Goal: Information Seeking & Learning: Check status

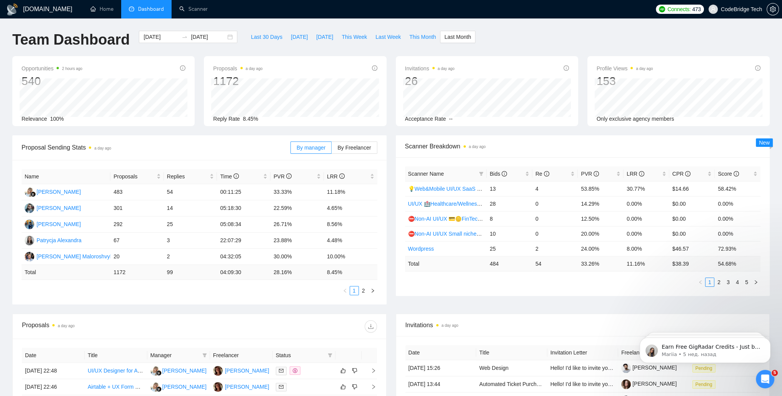
click at [390, 131] on div "Opportunities 2 hours ago 540 Relevance 100% Proposals a day ago 1172 [DATE] Se…" at bounding box center [391, 95] width 767 height 79
click at [720, 282] on link "2" at bounding box center [719, 282] width 8 height 8
click at [728, 282] on link "3" at bounding box center [728, 282] width 8 height 8
click at [711, 284] on link "1" at bounding box center [710, 282] width 8 height 8
click at [729, 283] on link "3" at bounding box center [728, 282] width 8 height 8
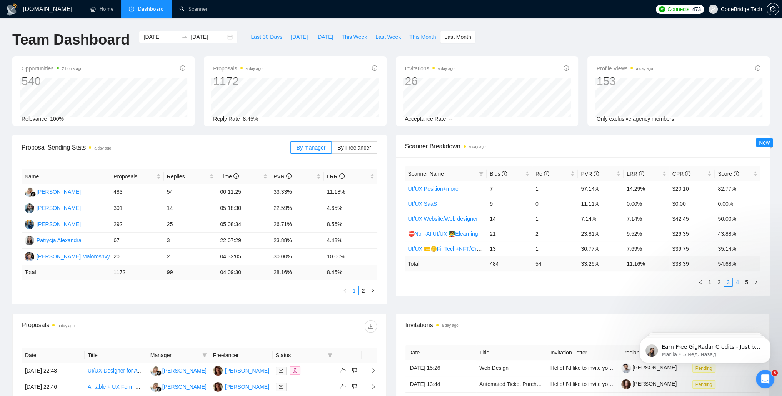
click at [739, 283] on link "4" at bounding box center [737, 282] width 8 height 8
click at [748, 282] on link "5" at bounding box center [747, 282] width 8 height 8
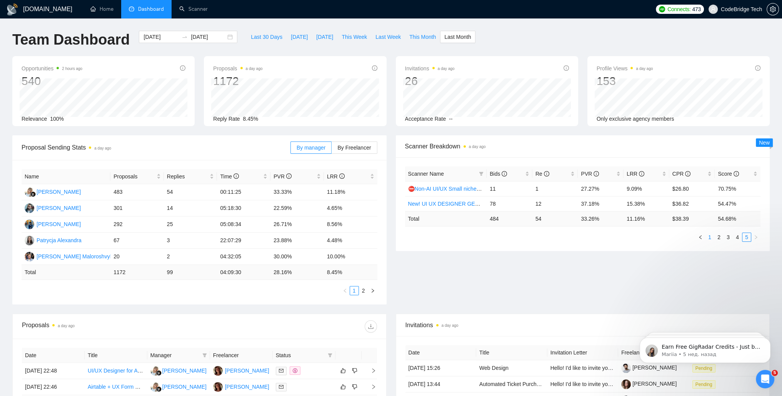
click at [709, 238] on link "1" at bounding box center [710, 237] width 8 height 8
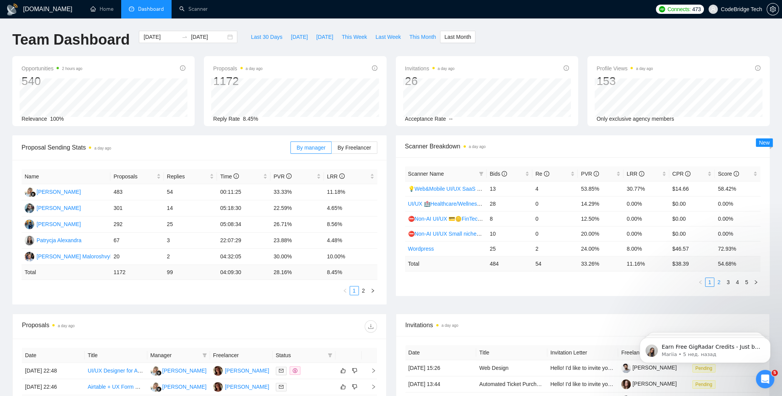
click at [720, 280] on link "2" at bounding box center [719, 282] width 8 height 8
click at [409, 39] on span "This Month" at bounding box center [422, 37] width 27 height 8
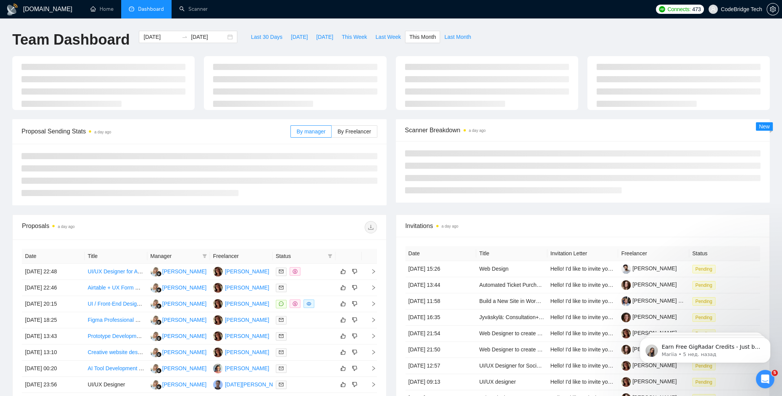
type input "[DATE]"
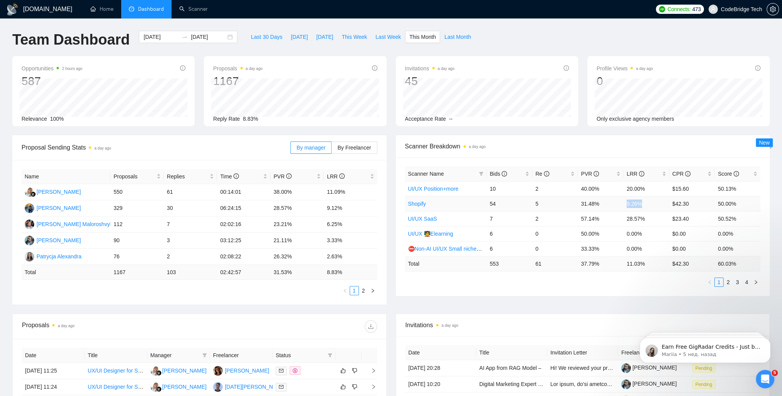
drag, startPoint x: 626, startPoint y: 202, endPoint x: 648, endPoint y: 203, distance: 22.0
click at [648, 203] on td "9.26%" at bounding box center [647, 203] width 46 height 15
click at [731, 282] on link "2" at bounding box center [728, 282] width 8 height 8
click at [739, 284] on link "3" at bounding box center [737, 282] width 8 height 8
click at [498, 284] on ul "1 2 3 4" at bounding box center [583, 282] width 356 height 9
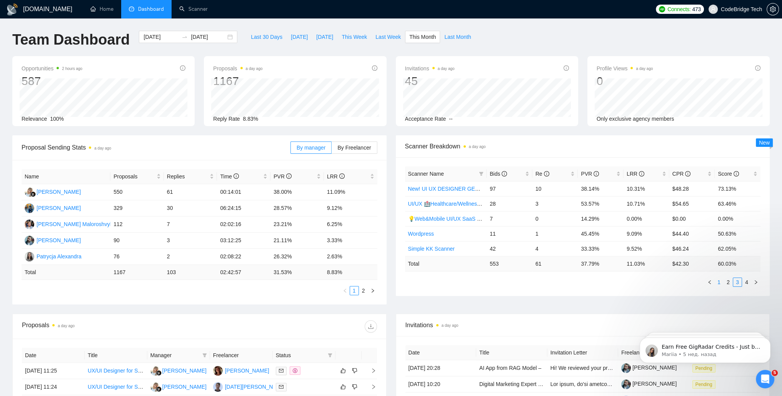
click at [721, 282] on link "1" at bounding box center [719, 282] width 8 height 8
